Goal: Navigation & Orientation: Understand site structure

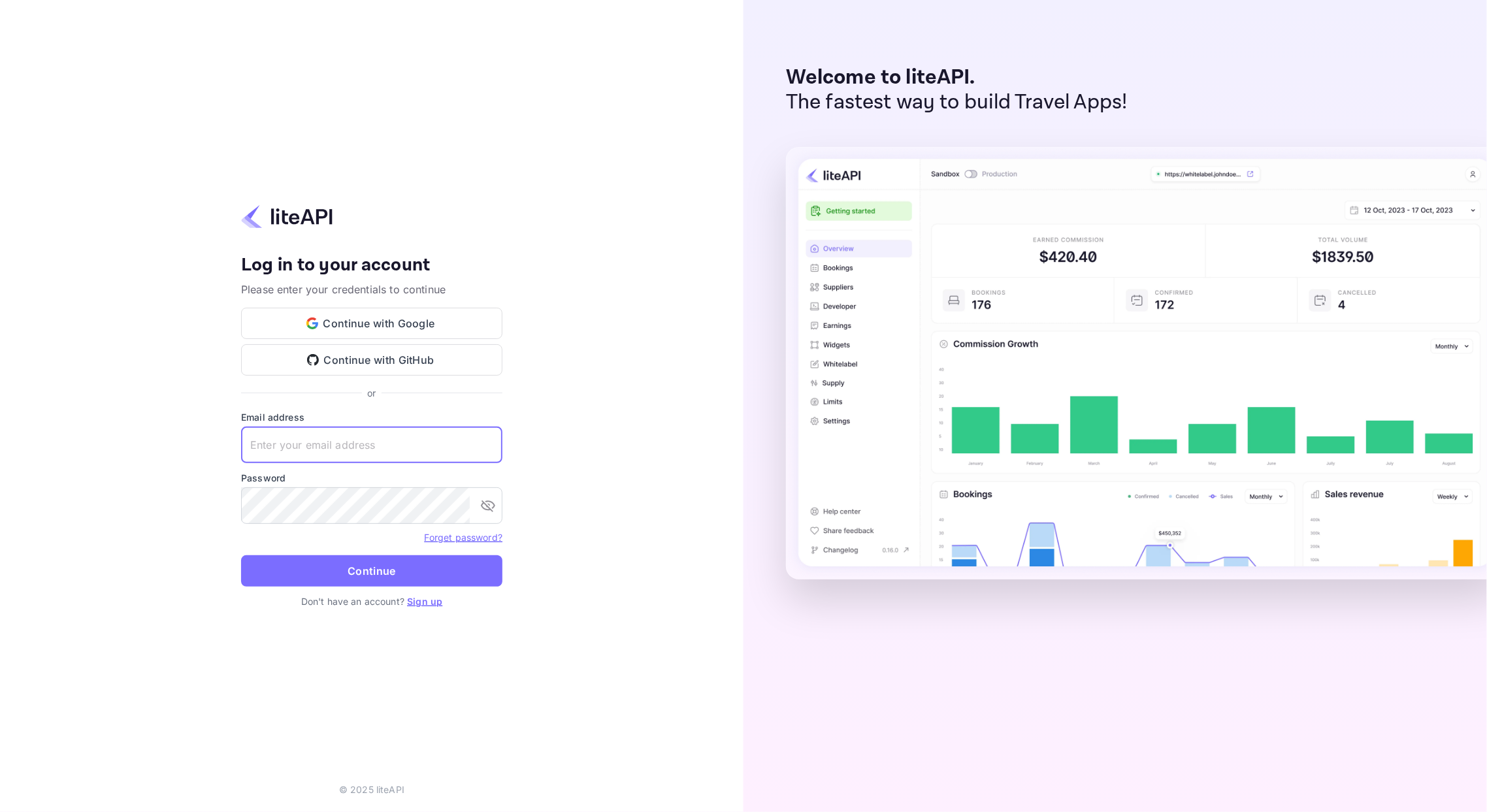
click at [333, 438] on input "text" at bounding box center [371, 445] width 261 height 37
click at [357, 321] on button "Continue with Google" at bounding box center [371, 323] width 261 height 31
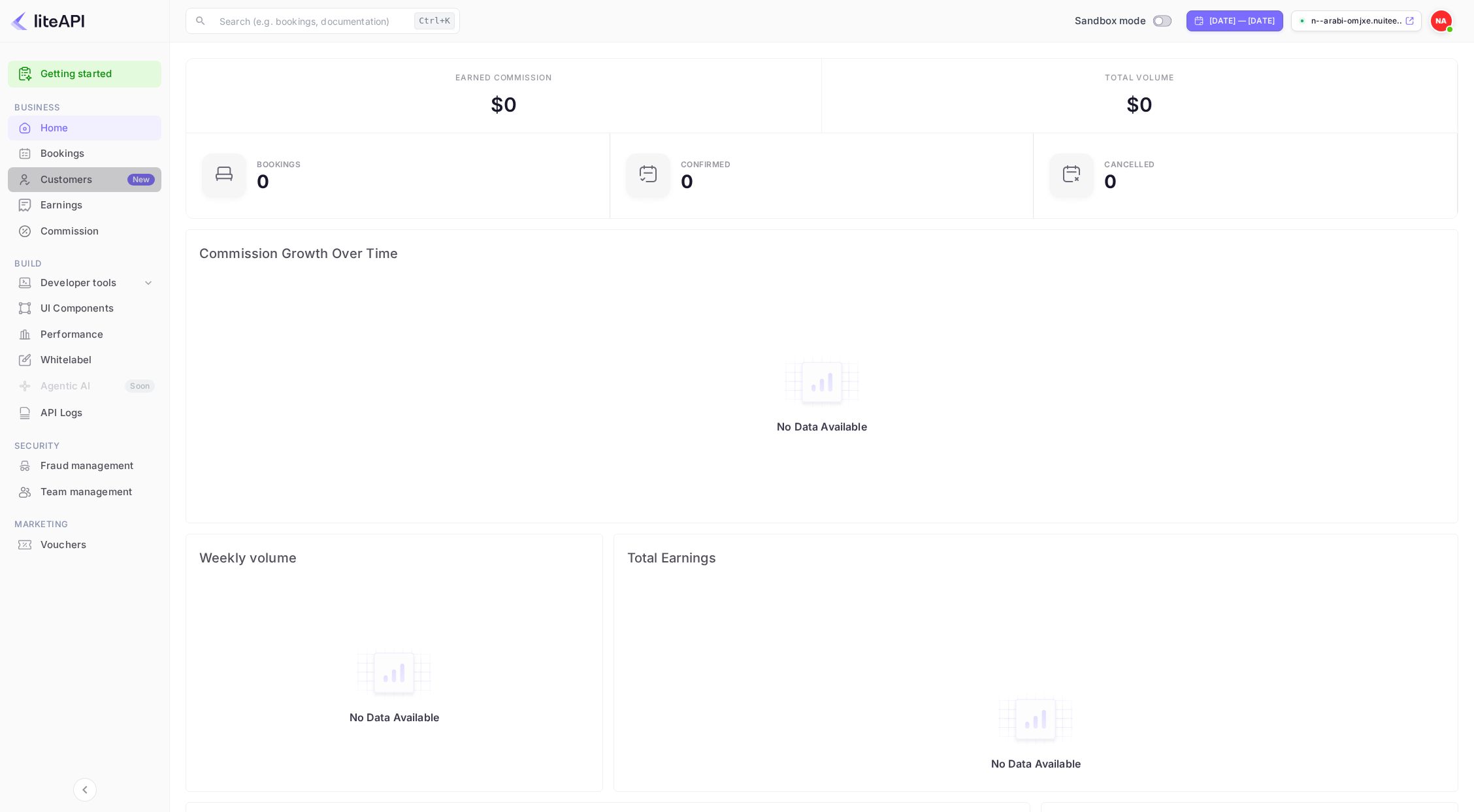
click at [80, 181] on div "Customers New" at bounding box center [97, 180] width 114 height 15
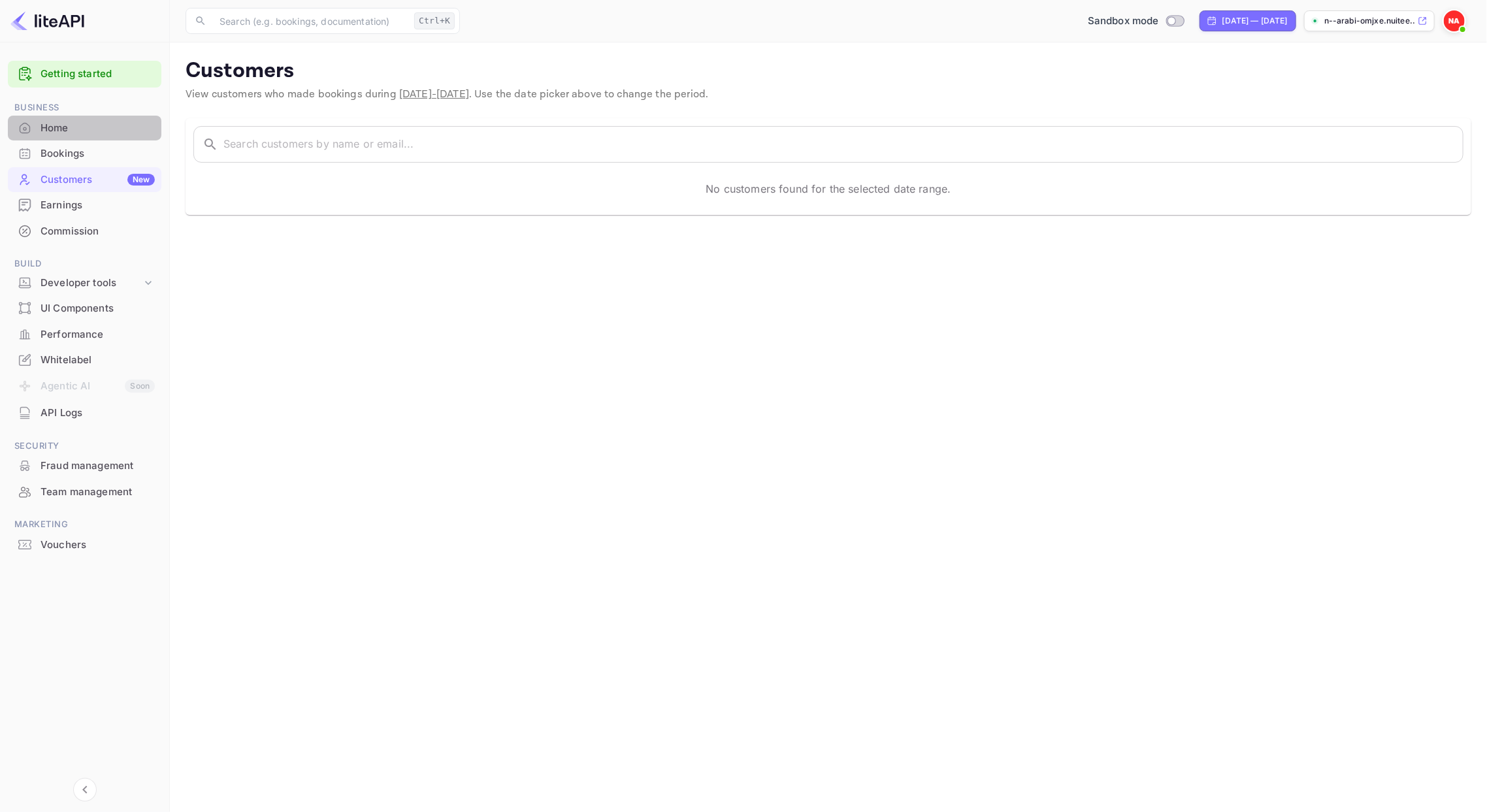
click at [74, 125] on div "Home" at bounding box center [97, 128] width 114 height 15
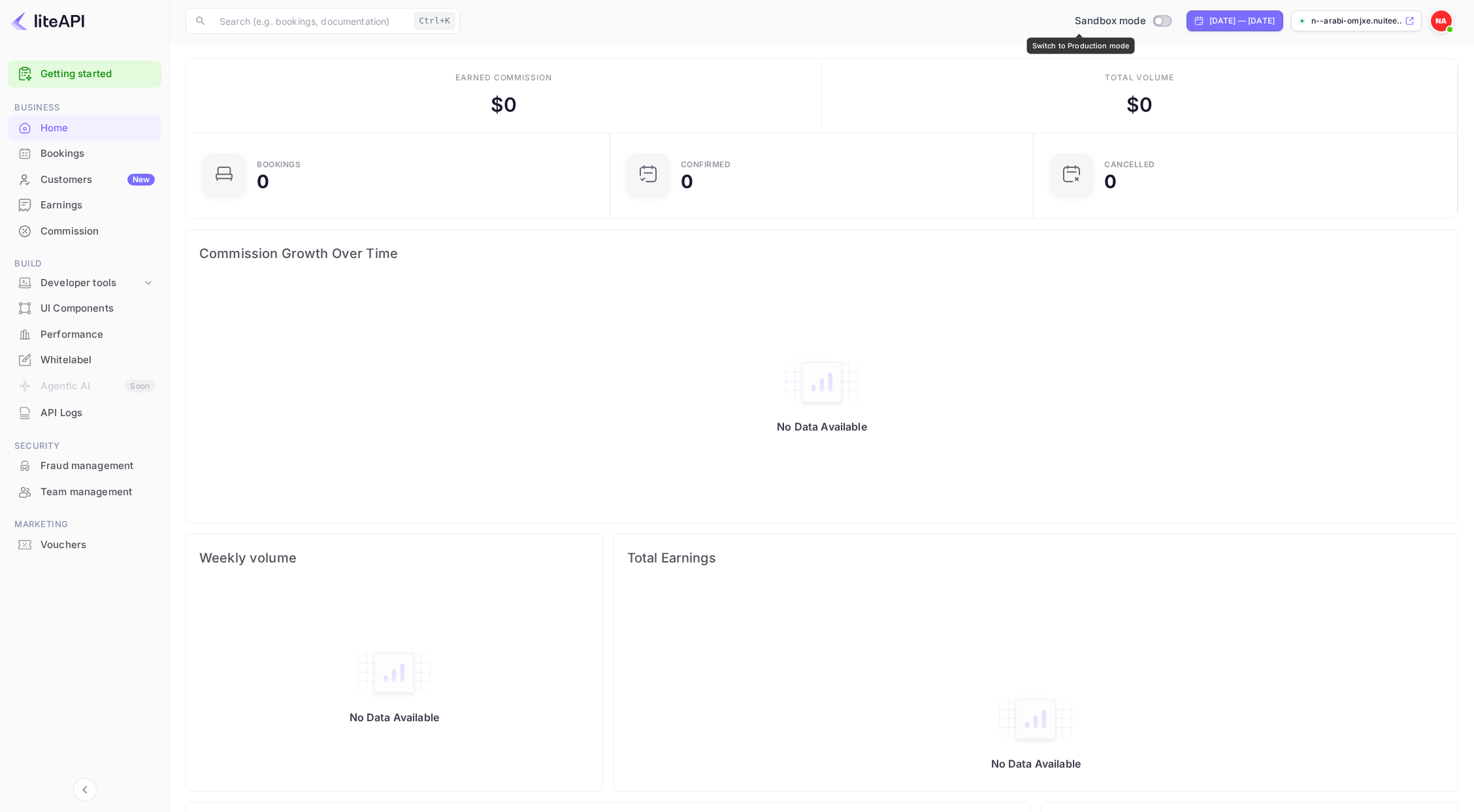
click at [1145, 22] on input "Switch to Production mode" at bounding box center [1158, 20] width 26 height 9
checkbox input "false"
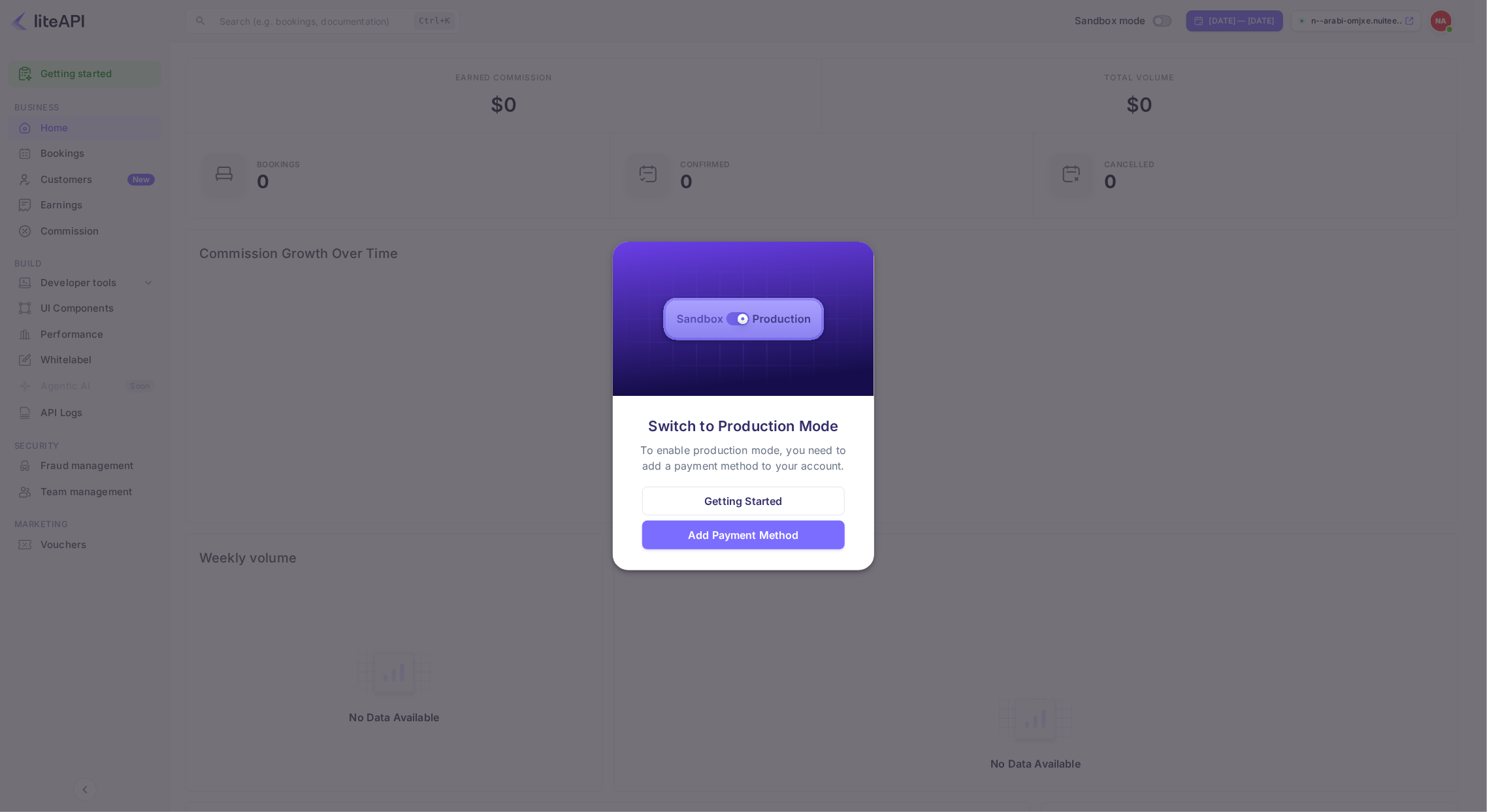
click at [933, 206] on div at bounding box center [743, 406] width 1487 height 812
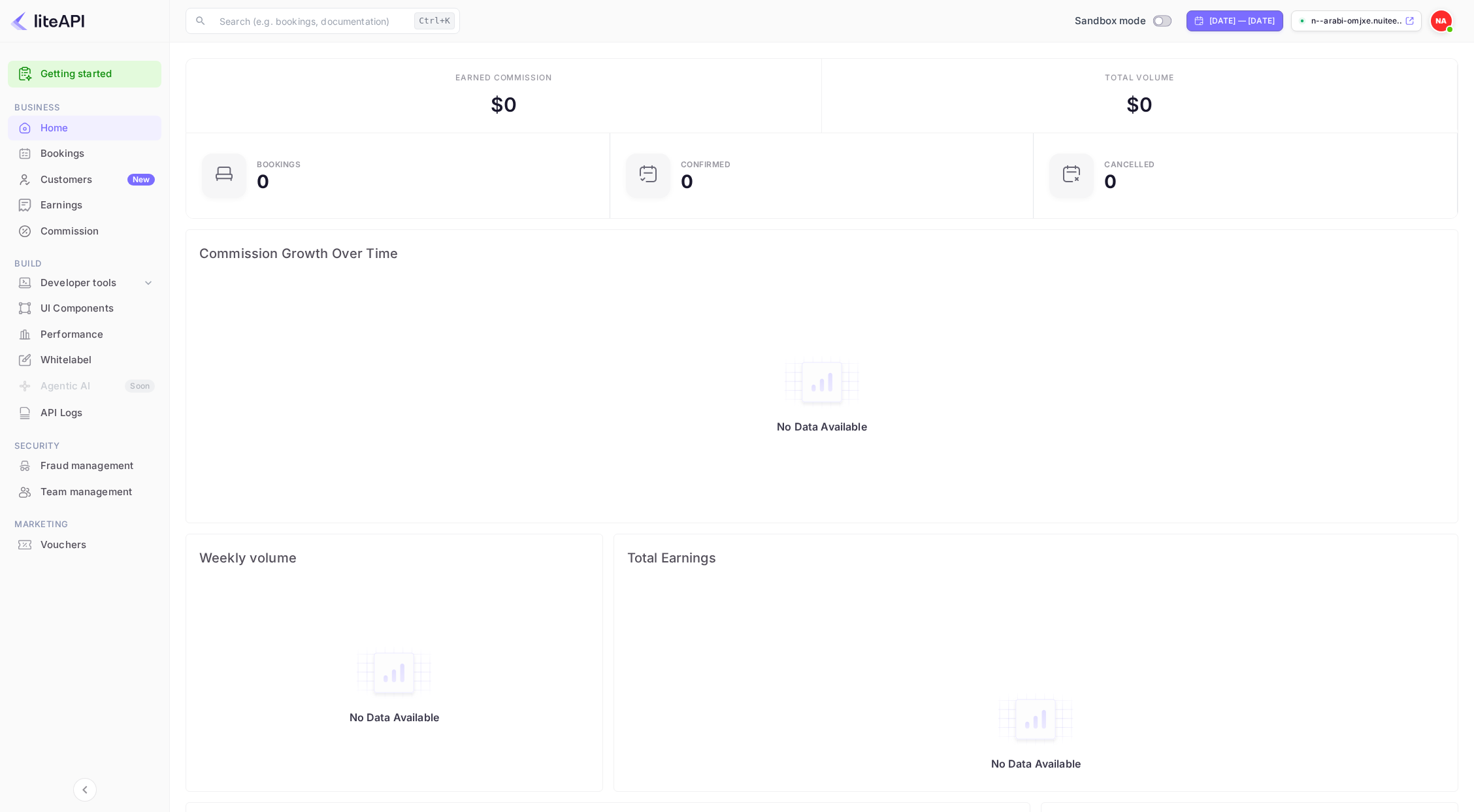
click at [1375, 24] on p "n--arabi-omjxe.nuitee...." at bounding box center [1357, 20] width 91 height 11
click at [87, 70] on link "Getting started" at bounding box center [97, 74] width 114 height 15
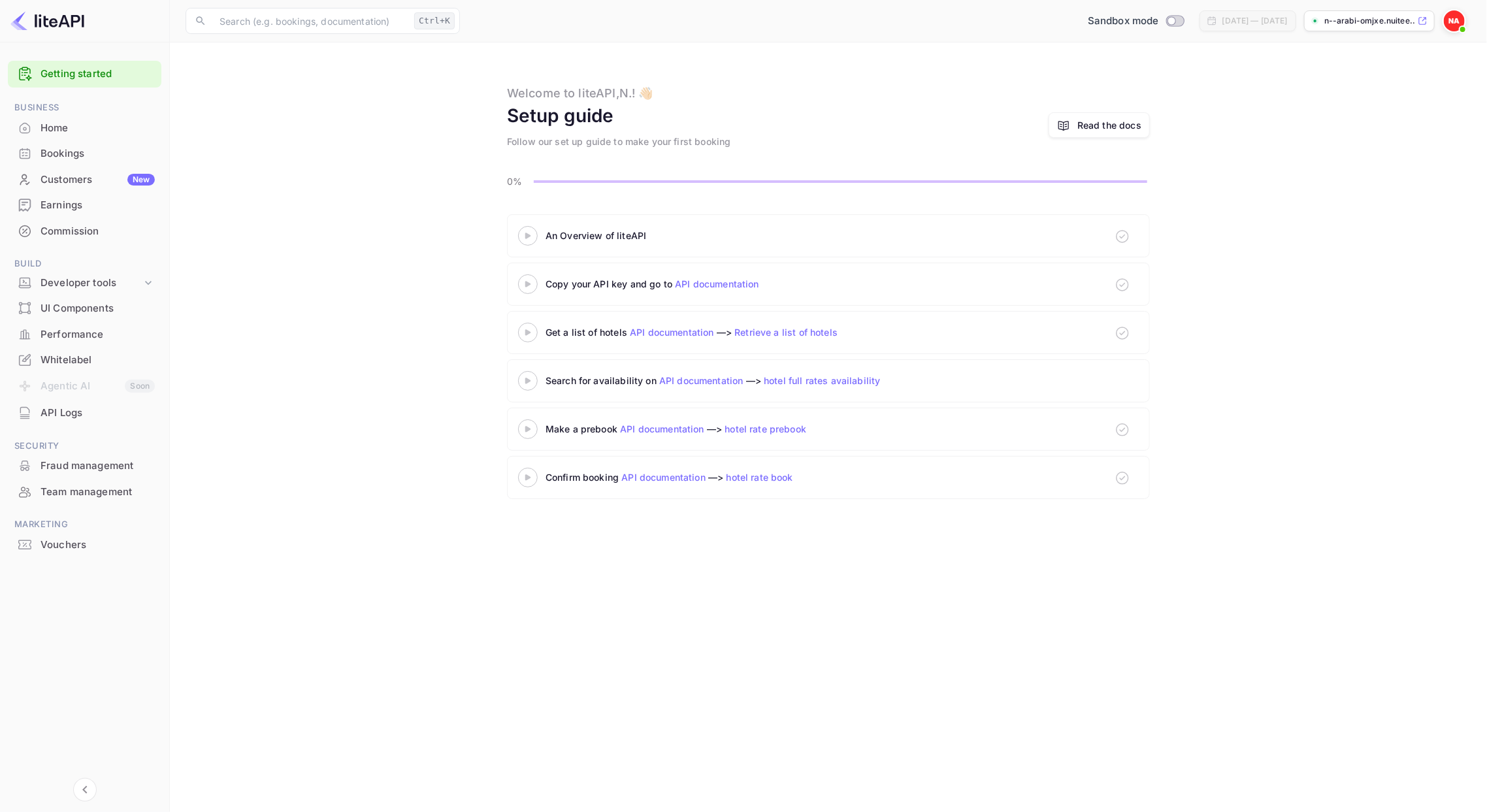
click at [1116, 130] on div "Read the docs" at bounding box center [1109, 125] width 64 height 14
click at [79, 355] on div "Whitelabel" at bounding box center [97, 360] width 114 height 15
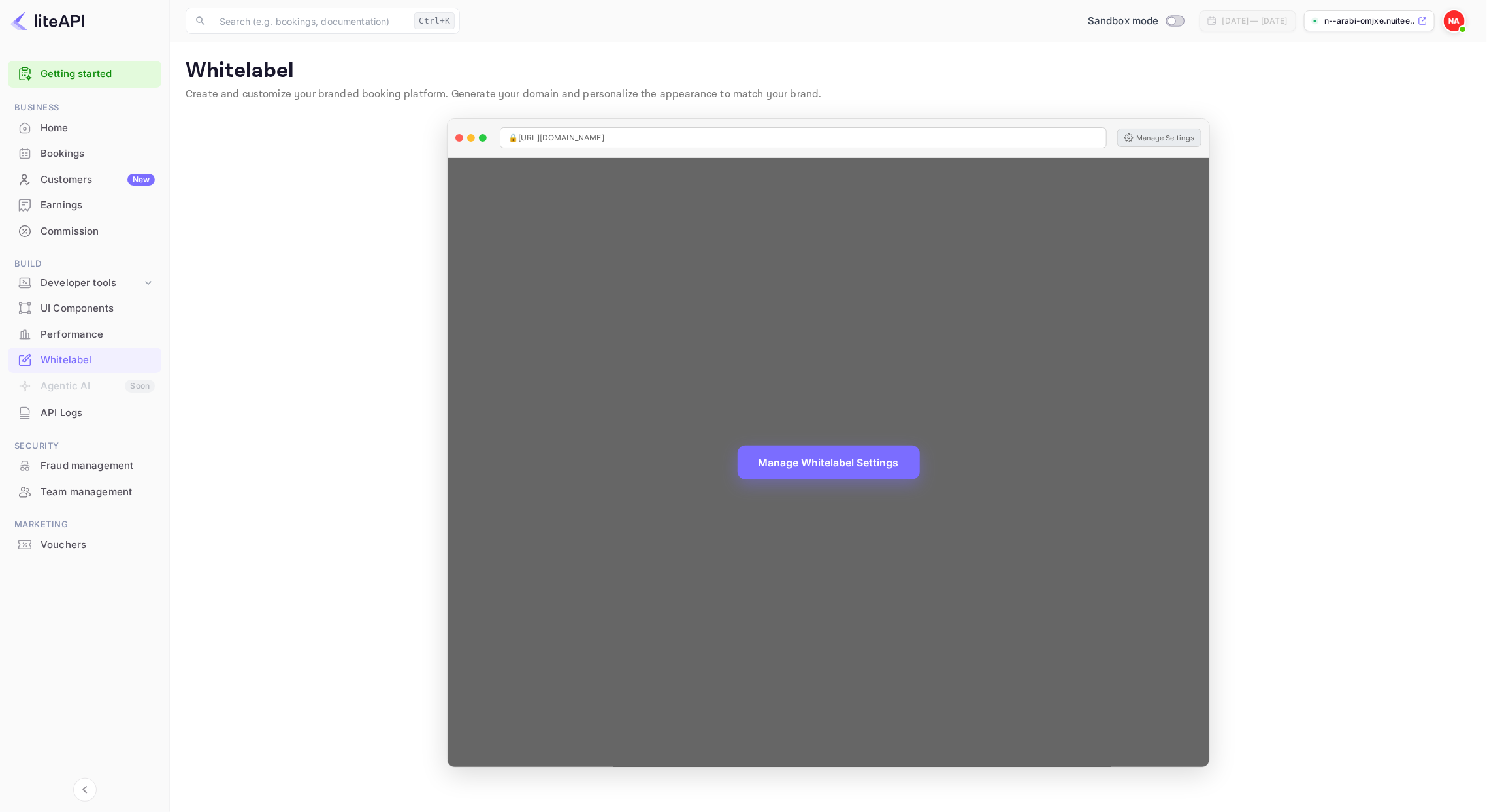
click at [1155, 139] on button "Manage Settings" at bounding box center [1159, 137] width 85 height 18
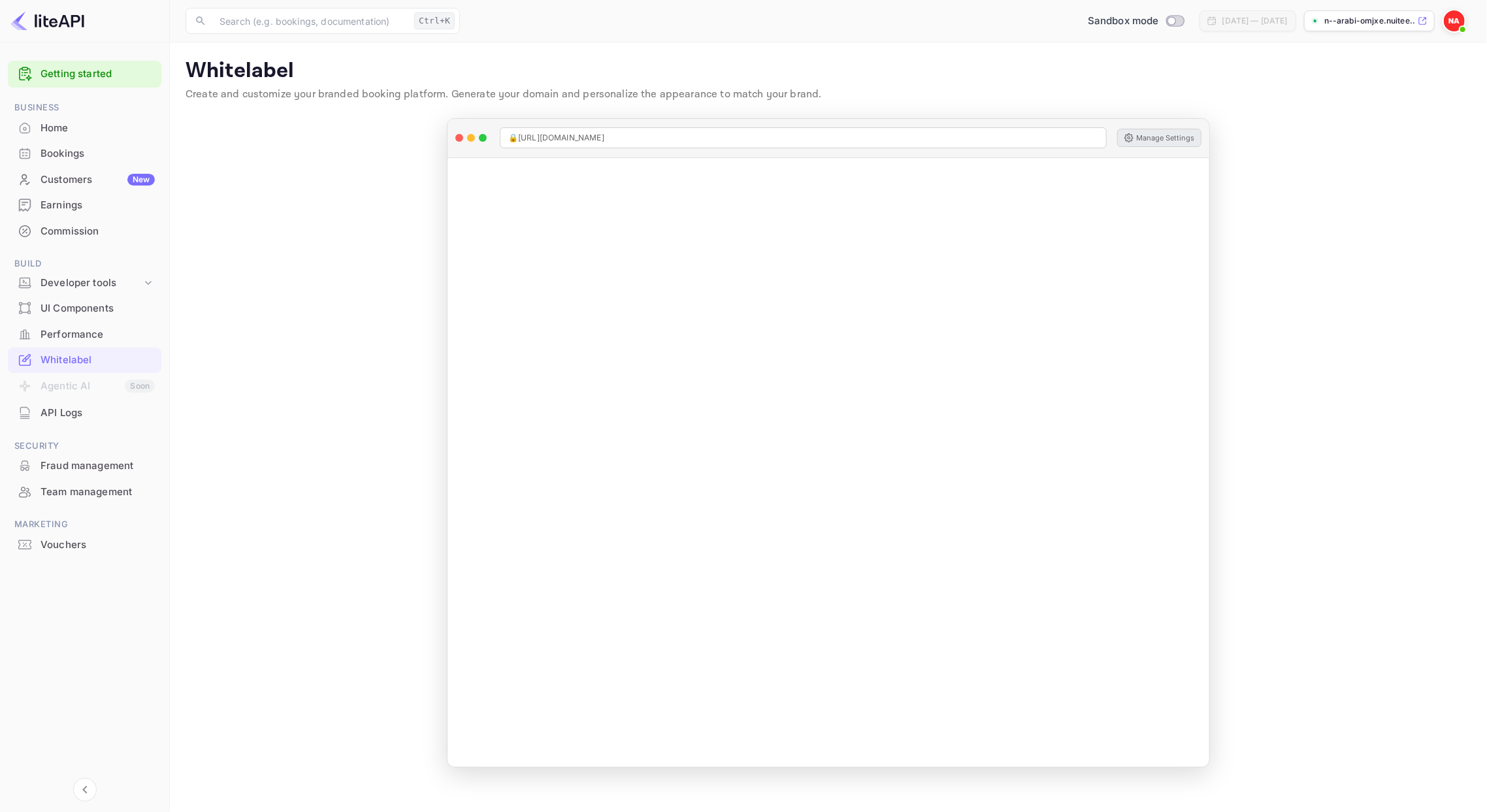
click at [1459, 19] on img at bounding box center [1454, 20] width 21 height 21
click at [1431, 110] on div "Settings" at bounding box center [1391, 103] width 150 height 31
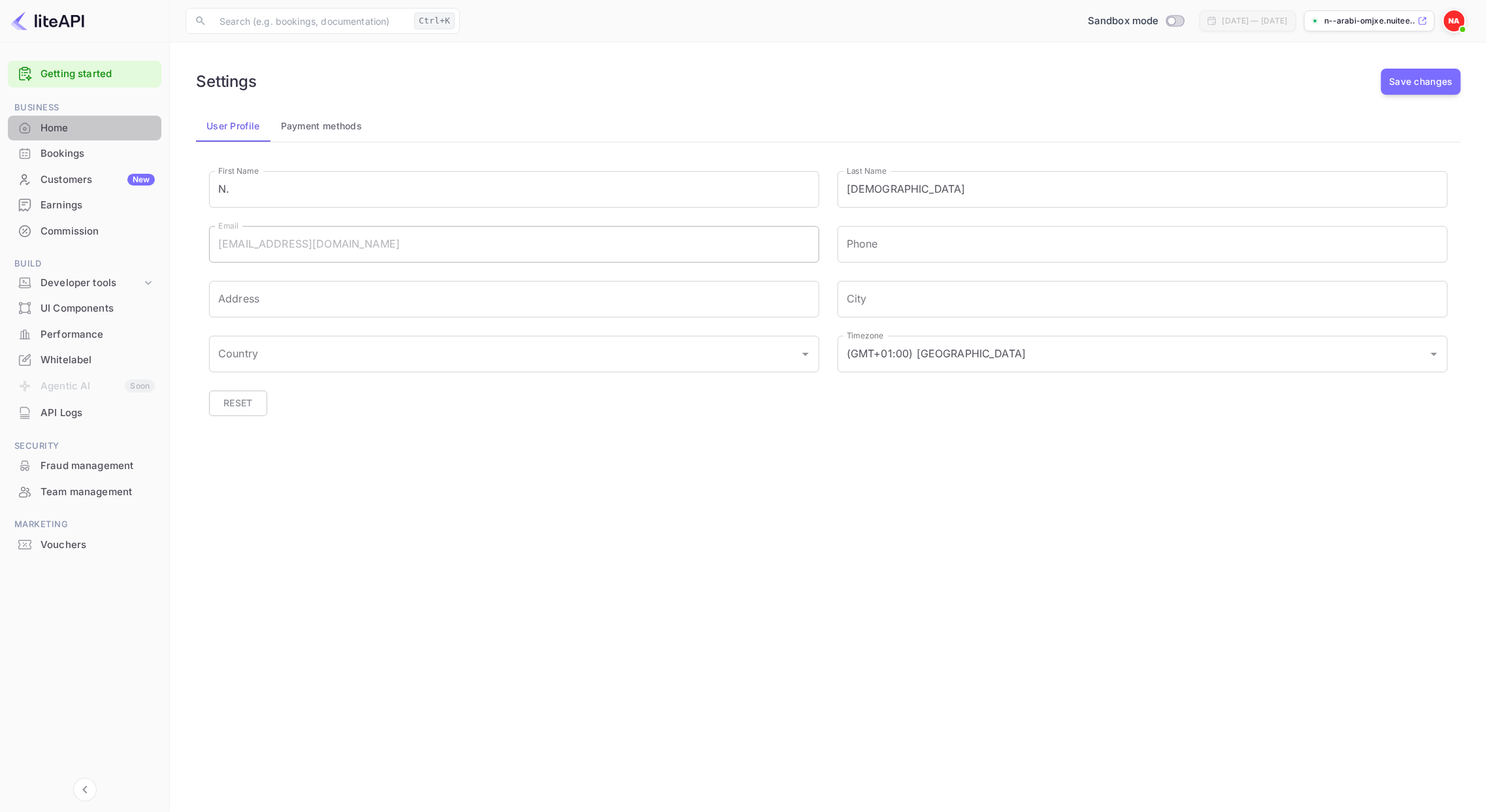
click at [46, 128] on div "Home" at bounding box center [97, 128] width 114 height 15
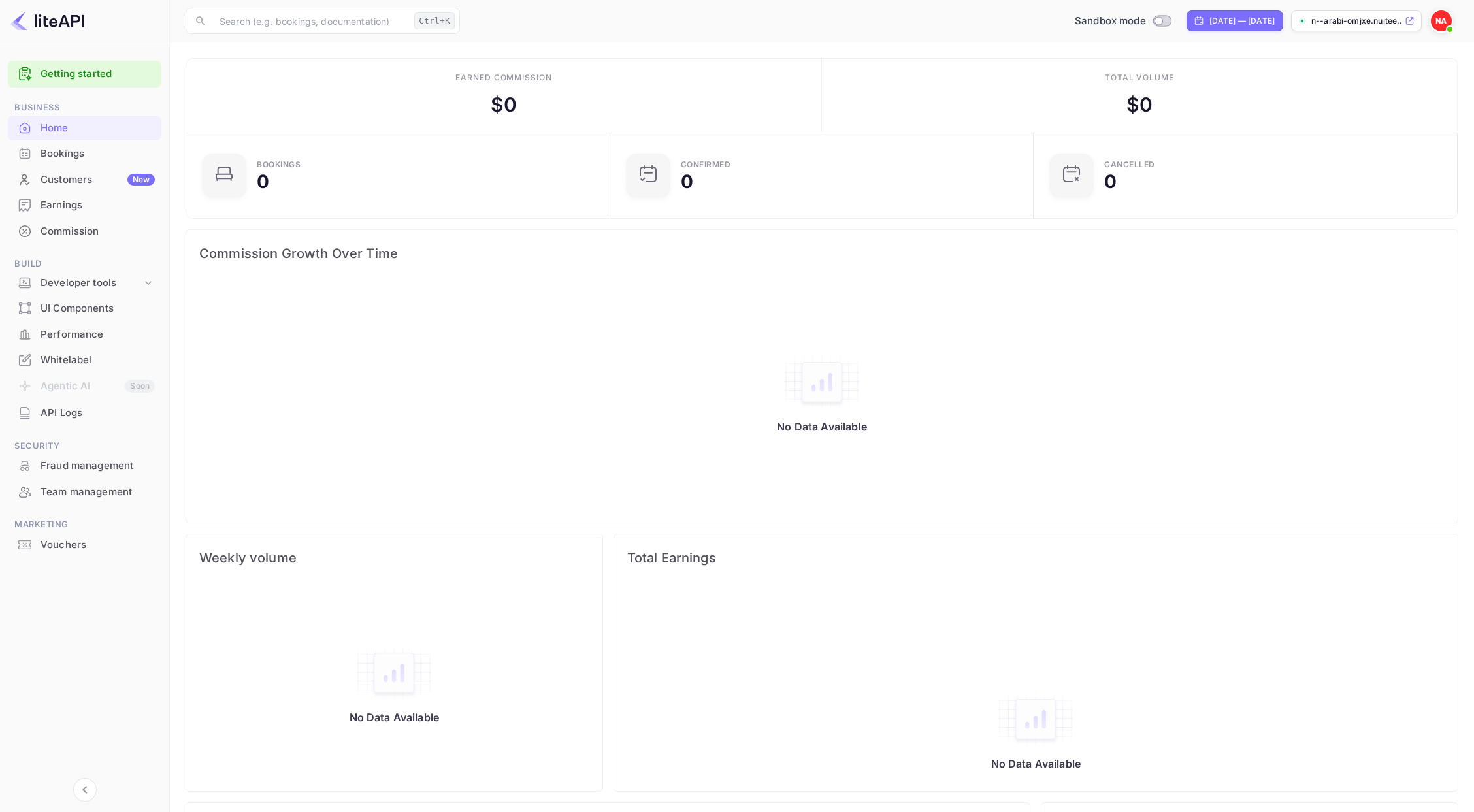
click at [1448, 22] on img at bounding box center [1442, 20] width 21 height 21
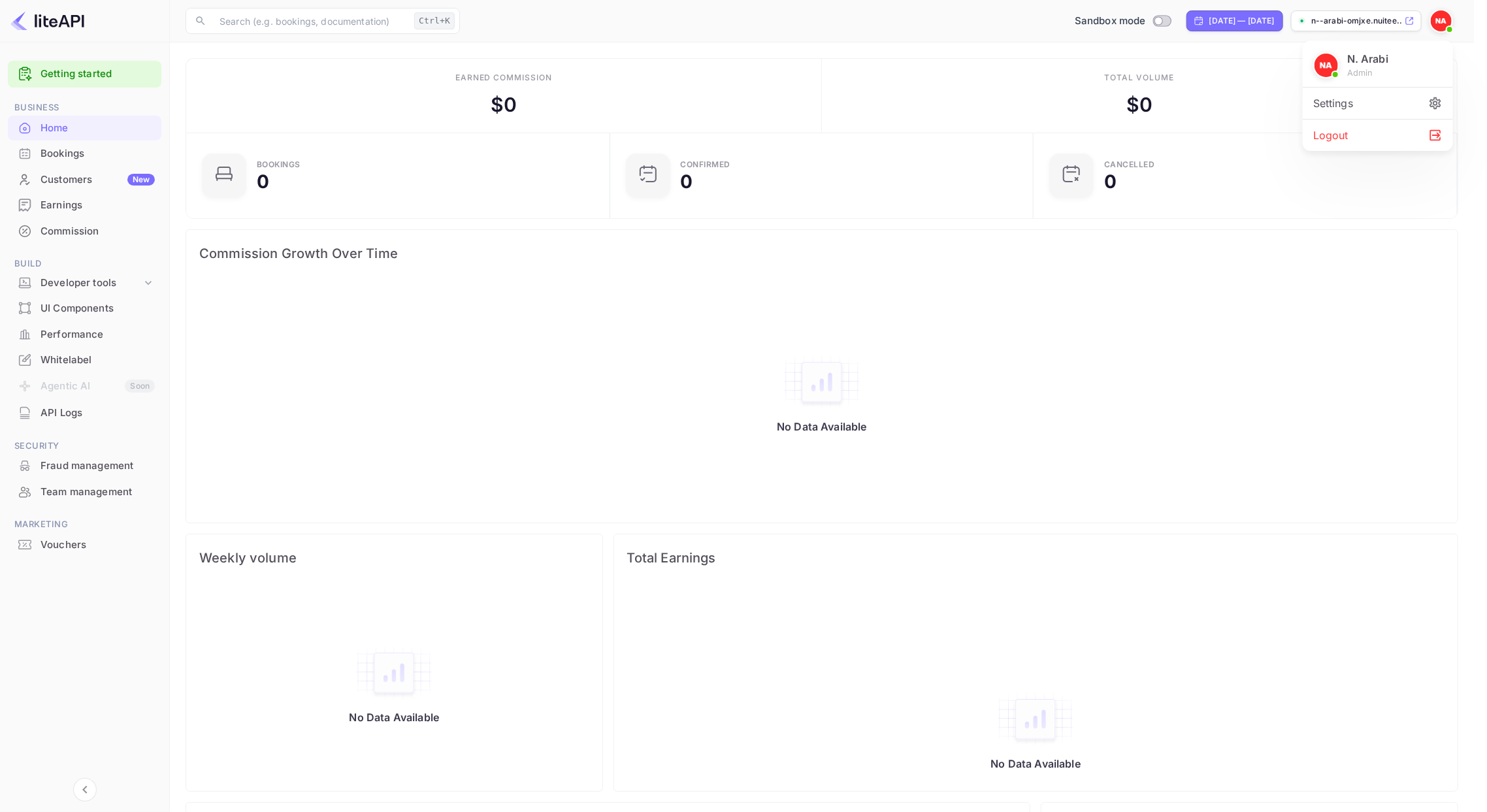
click at [85, 790] on div at bounding box center [743, 406] width 1487 height 812
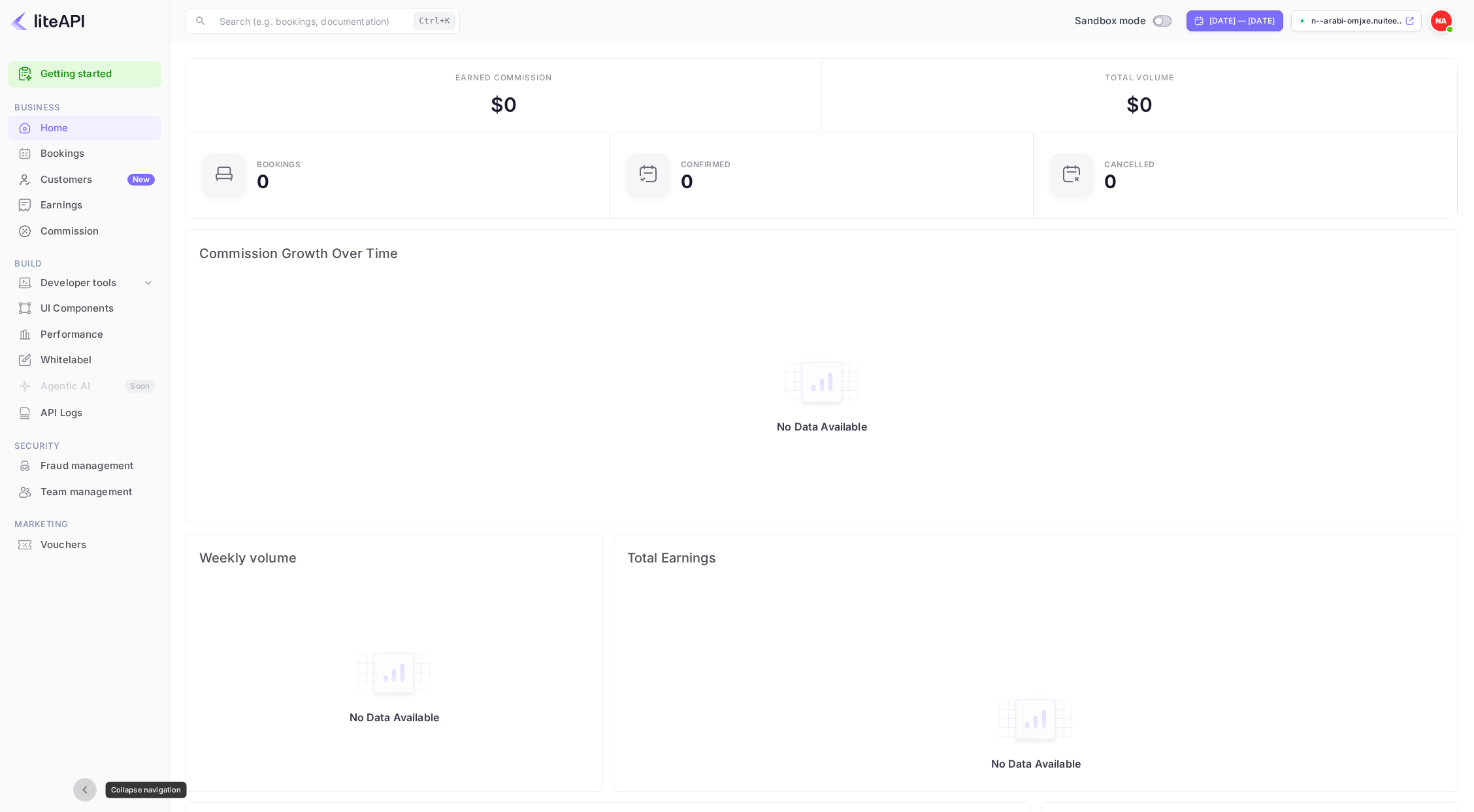
click at [85, 786] on icon "Collapse navigation" at bounding box center [85, 790] width 5 height 8
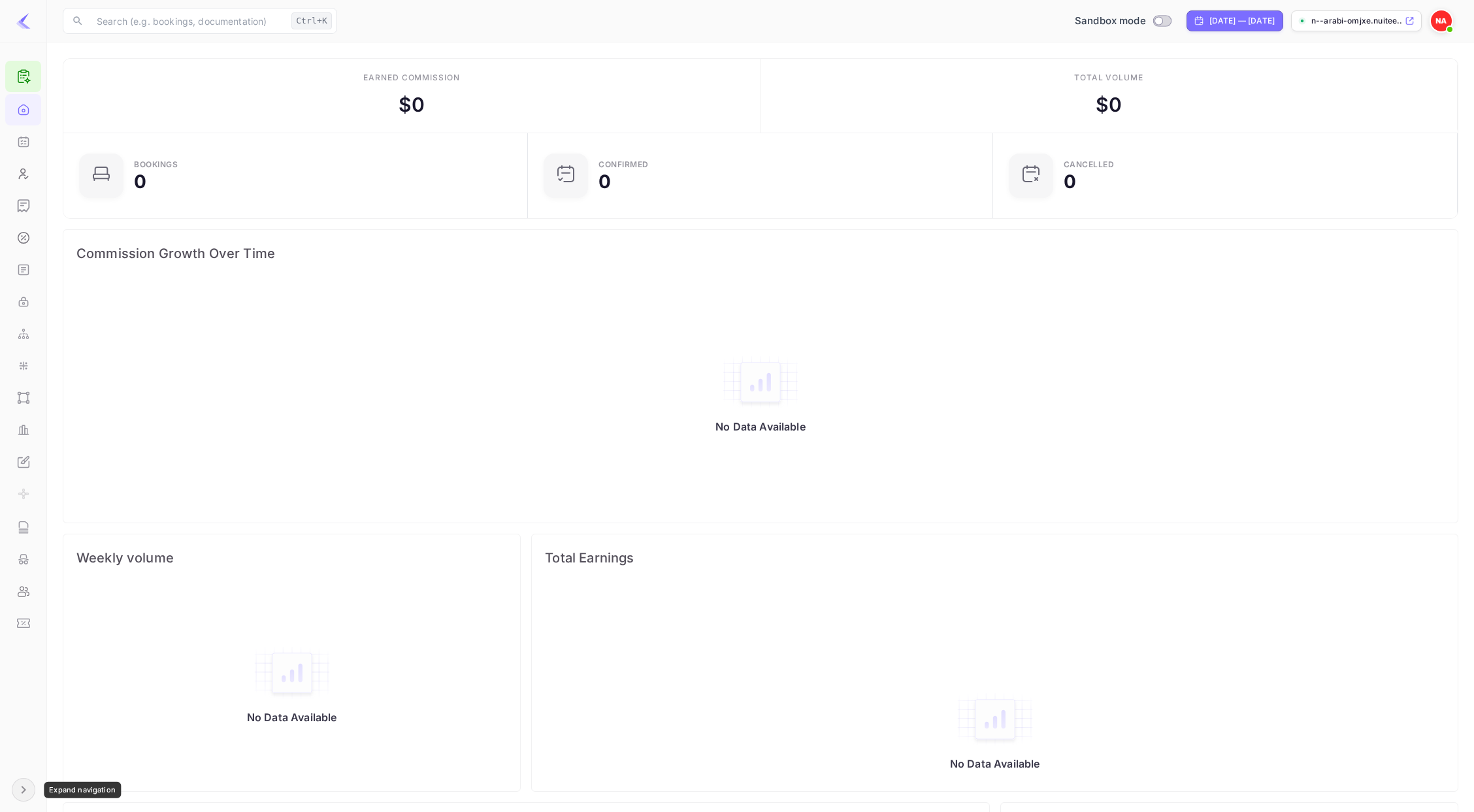
click at [23, 792] on icon "Expand navigation" at bounding box center [23, 790] width 5 height 8
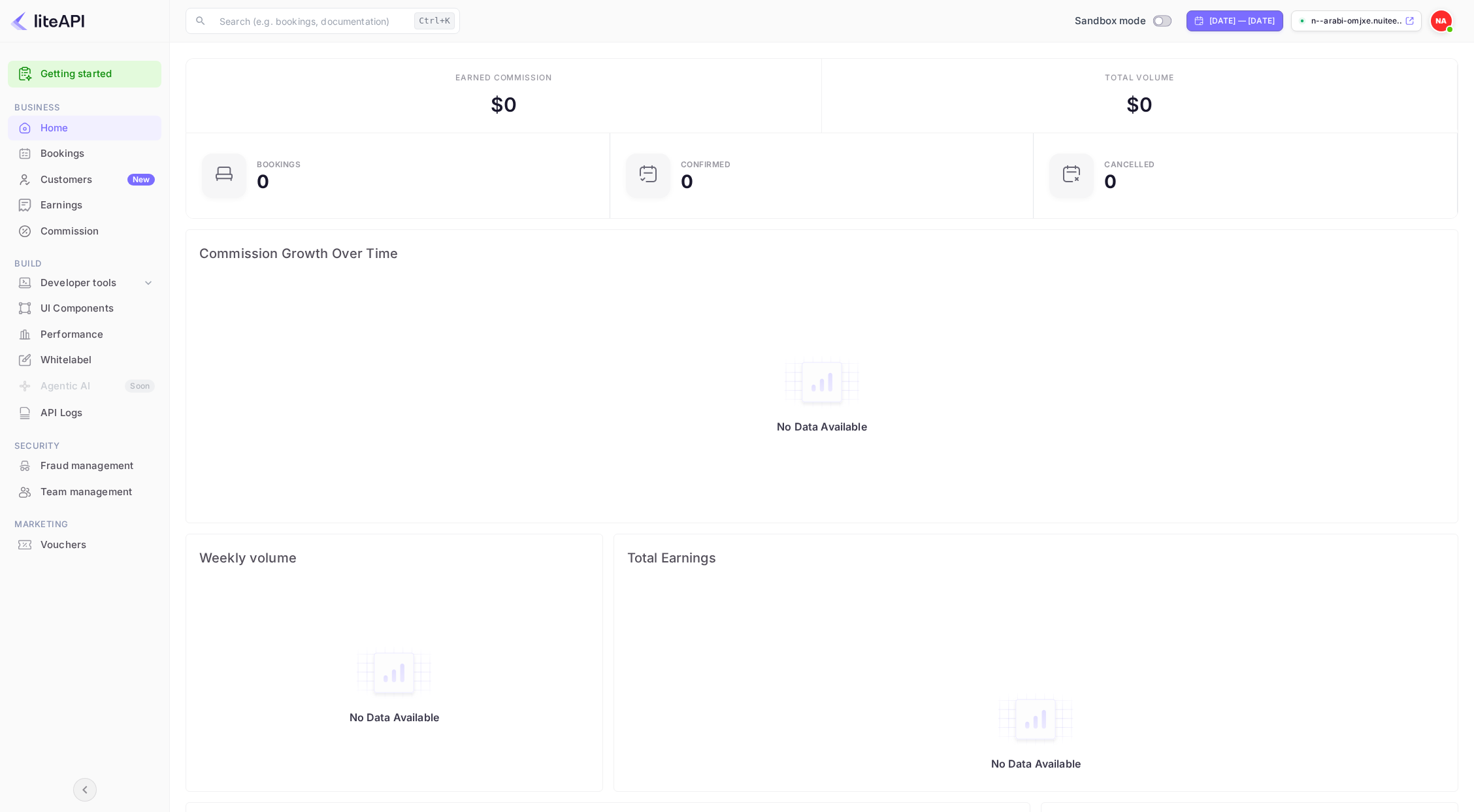
click at [1449, 27] on span at bounding box center [1450, 30] width 5 height 5
